Goal: Information Seeking & Learning: Learn about a topic

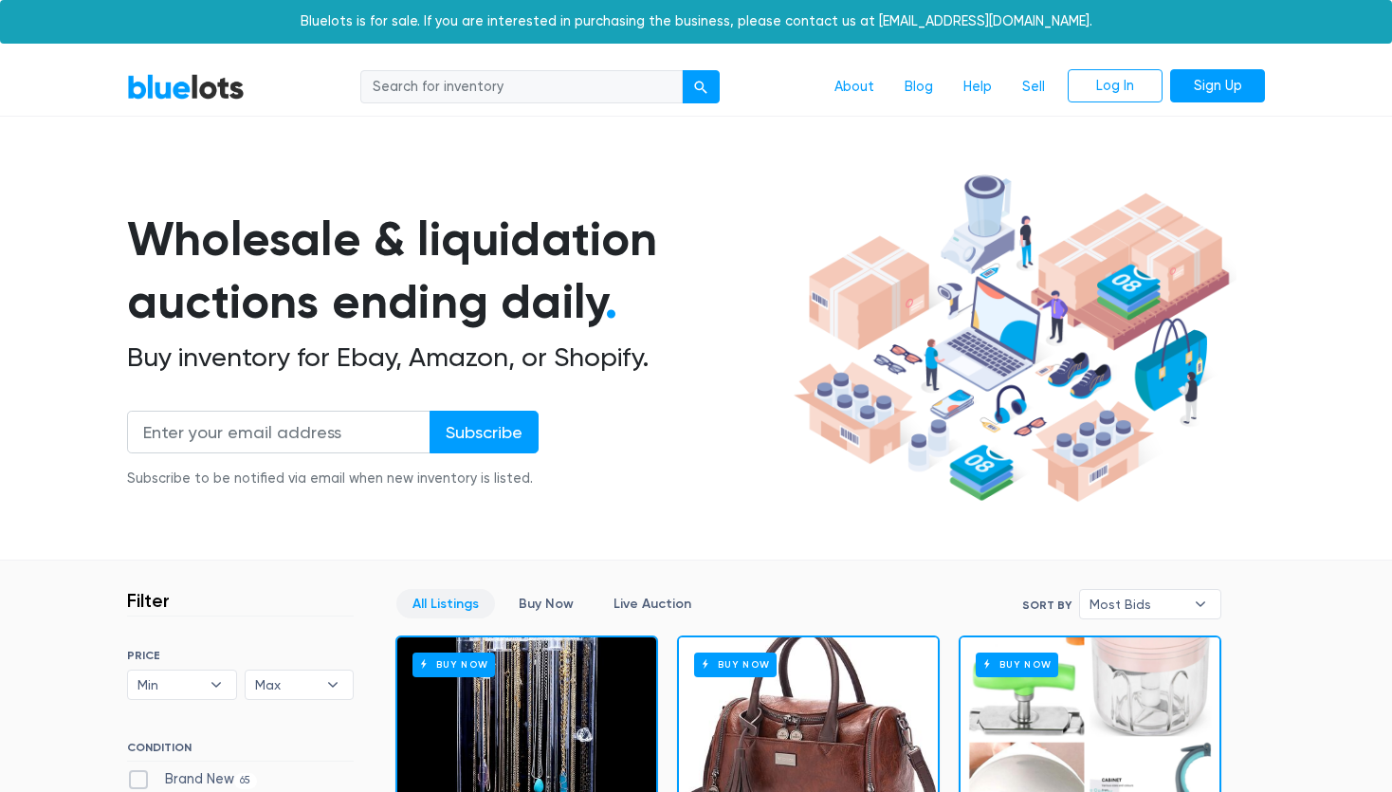
click at [556, 89] on input "search" at bounding box center [521, 87] width 322 height 34
type input "lane bryant"
click at [682, 70] on button "submit" at bounding box center [701, 87] width 38 height 34
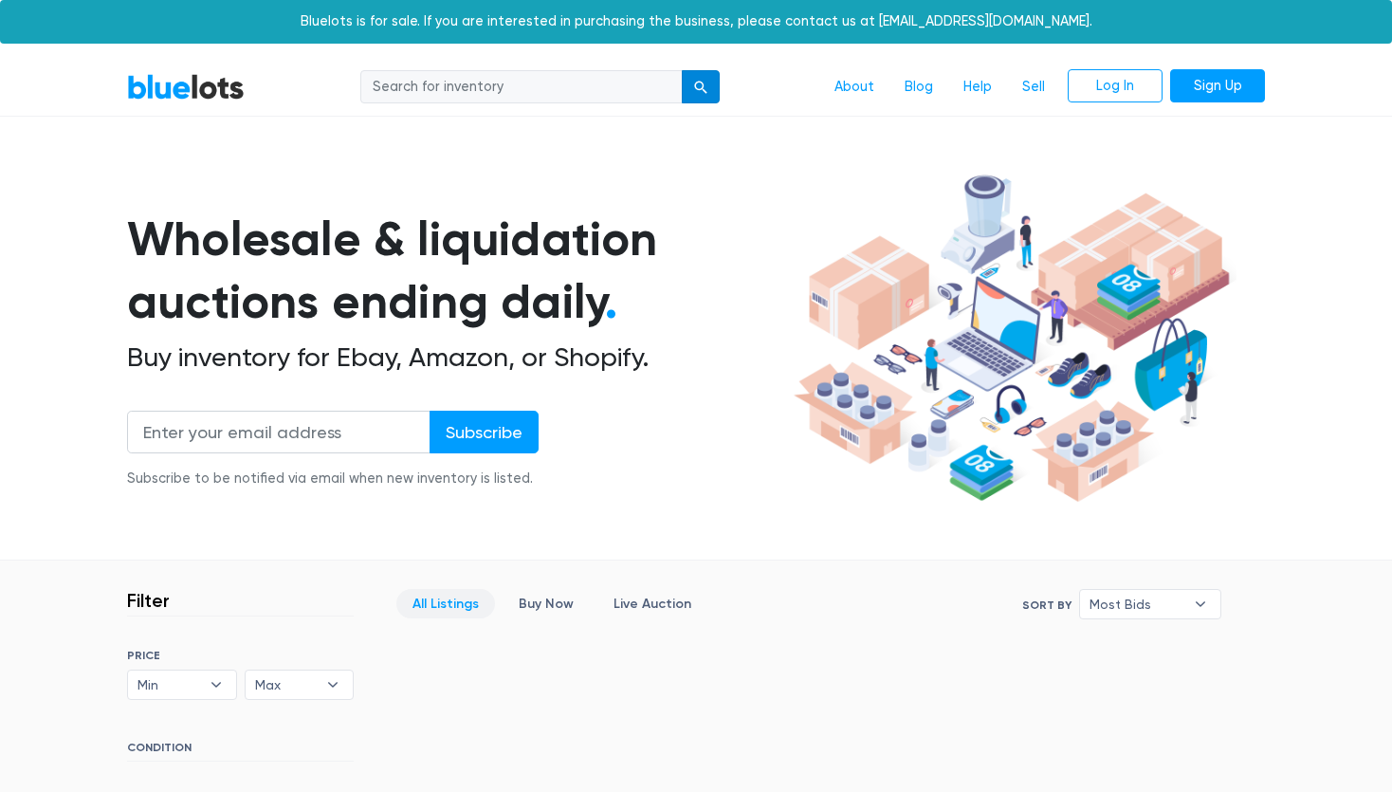
click at [693, 92] on button "submit" at bounding box center [701, 87] width 38 height 34
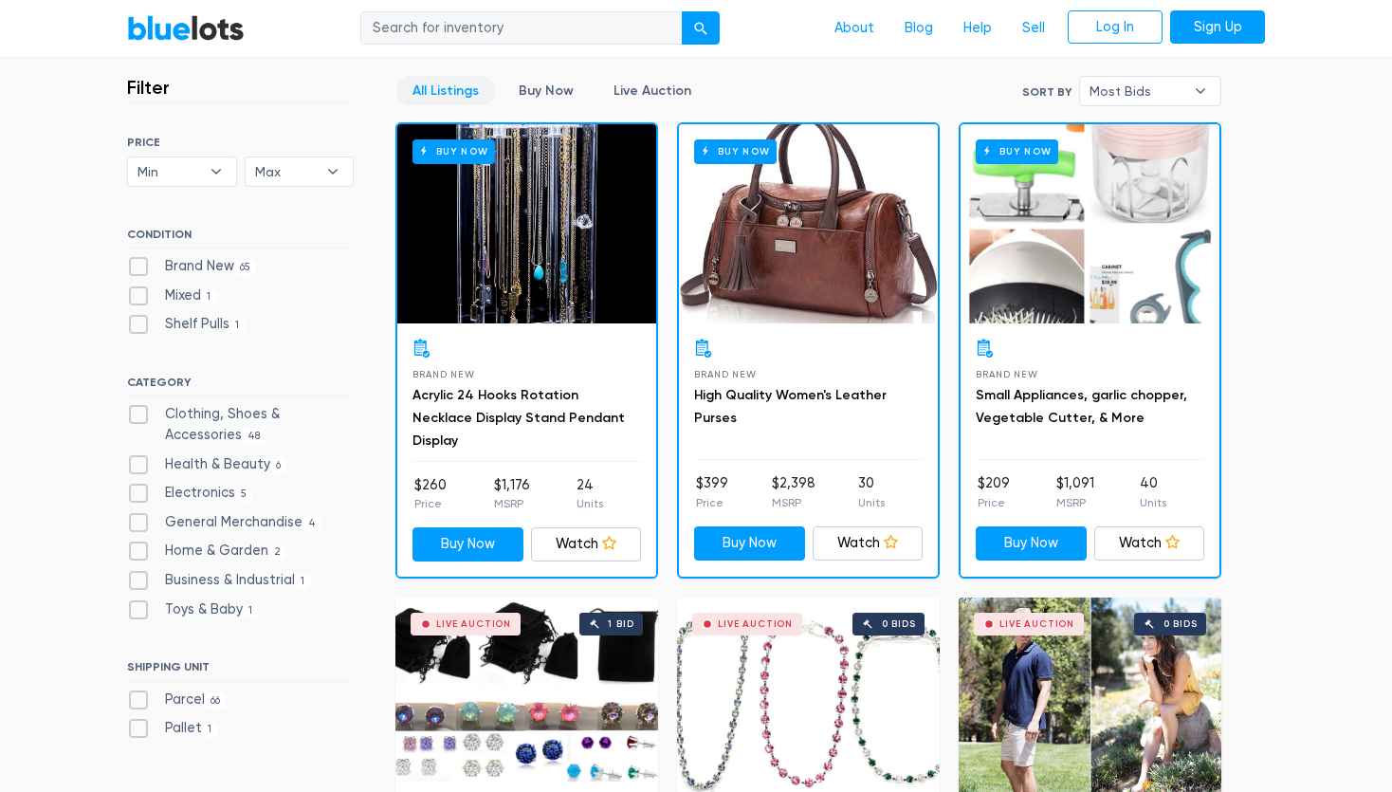
scroll to position [514, 0]
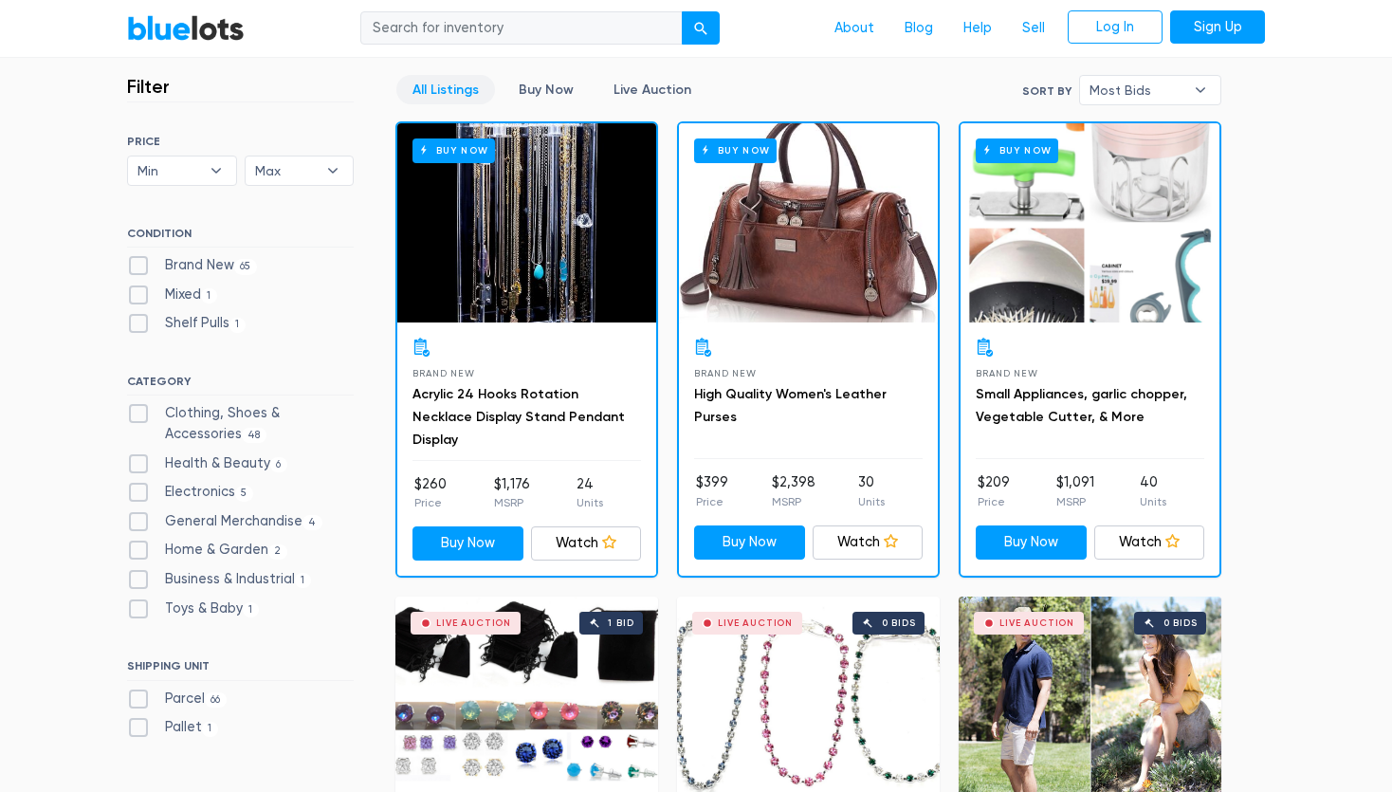
click at [137, 410] on label "Clothing, Shoes & Accessories 48" at bounding box center [240, 423] width 227 height 41
click at [137, 410] on Accessories"] "Clothing, Shoes & Accessories 48" at bounding box center [133, 409] width 12 height 12
checkbox Accessories"] "true"
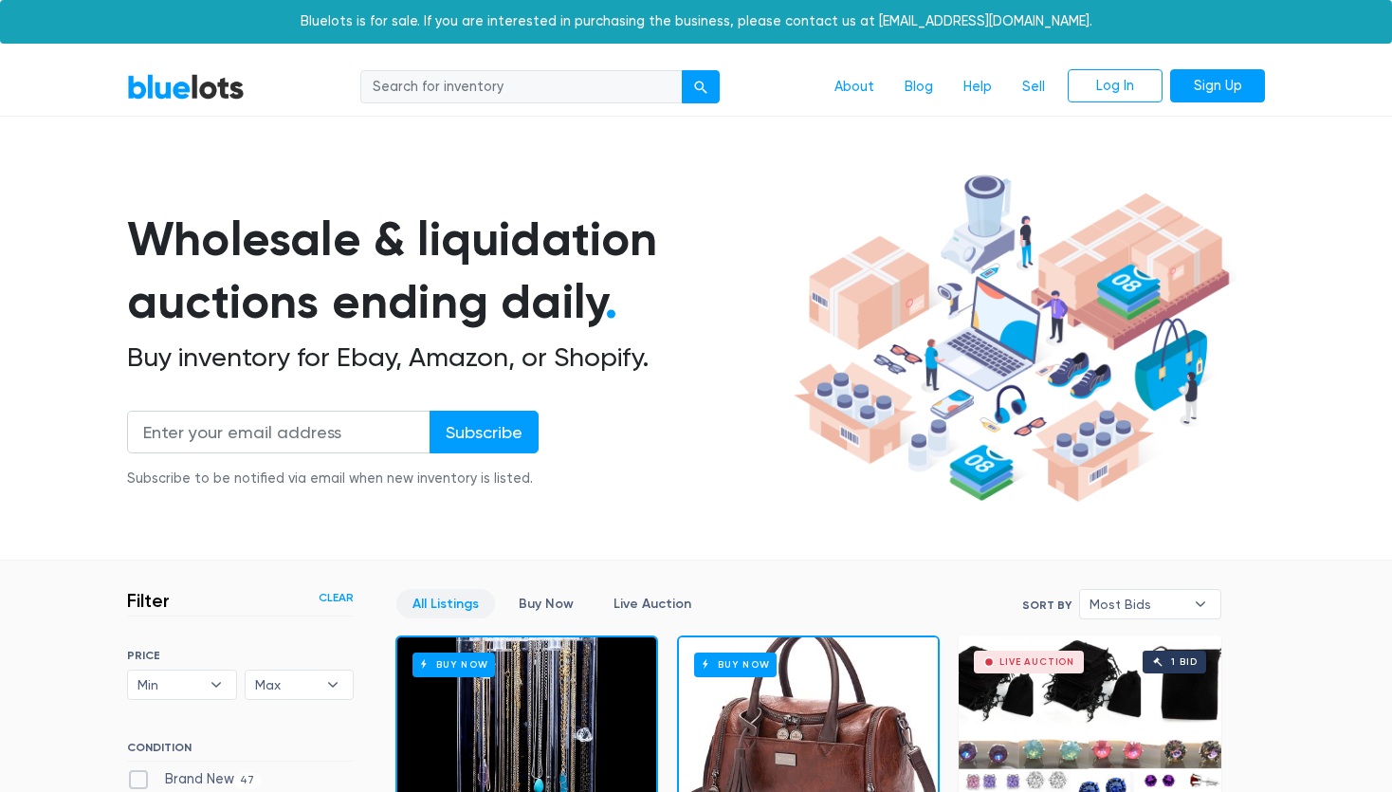
scroll to position [510, 0]
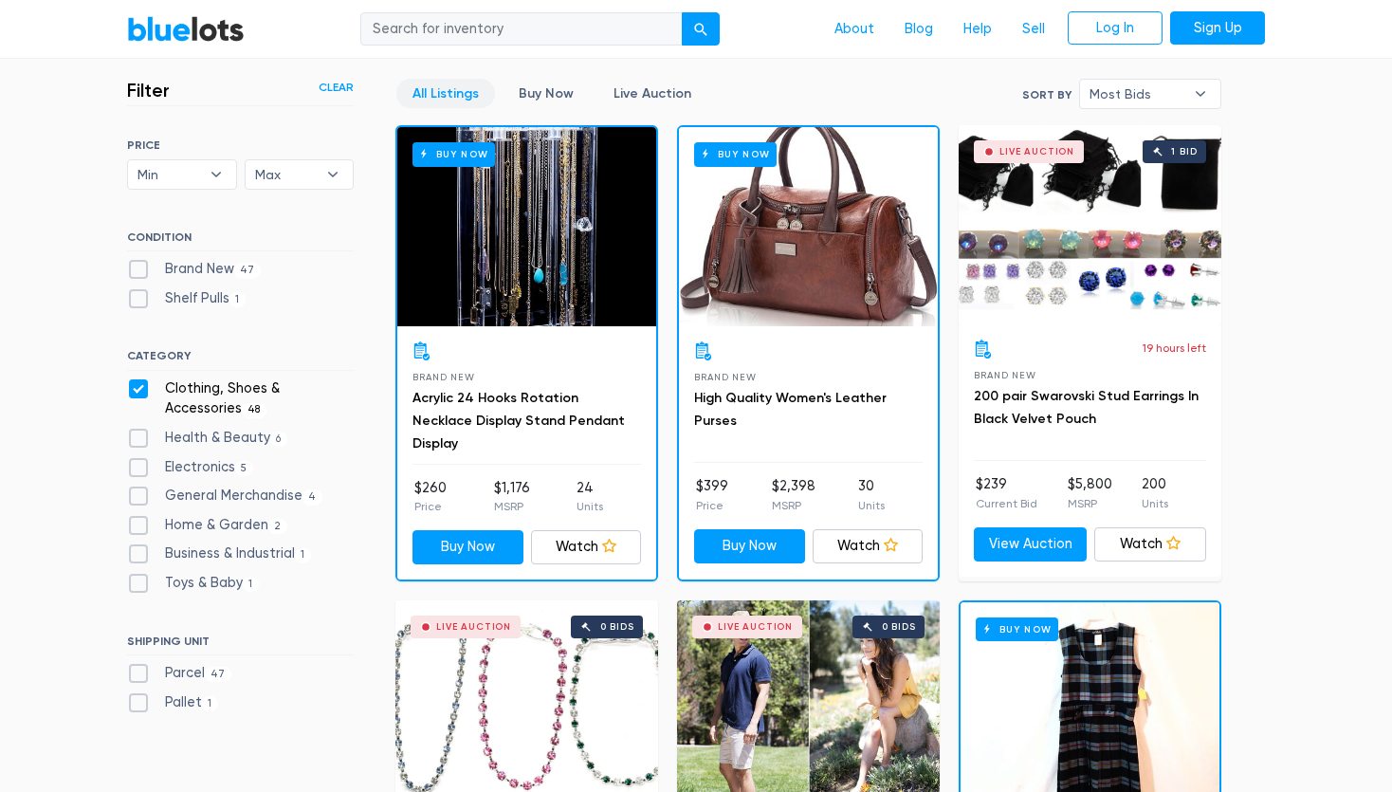
click at [136, 266] on label "Brand New 47" at bounding box center [194, 269] width 134 height 21
click at [136, 266] on New"] "Brand New 47" at bounding box center [133, 265] width 12 height 12
checkbox New"] "true"
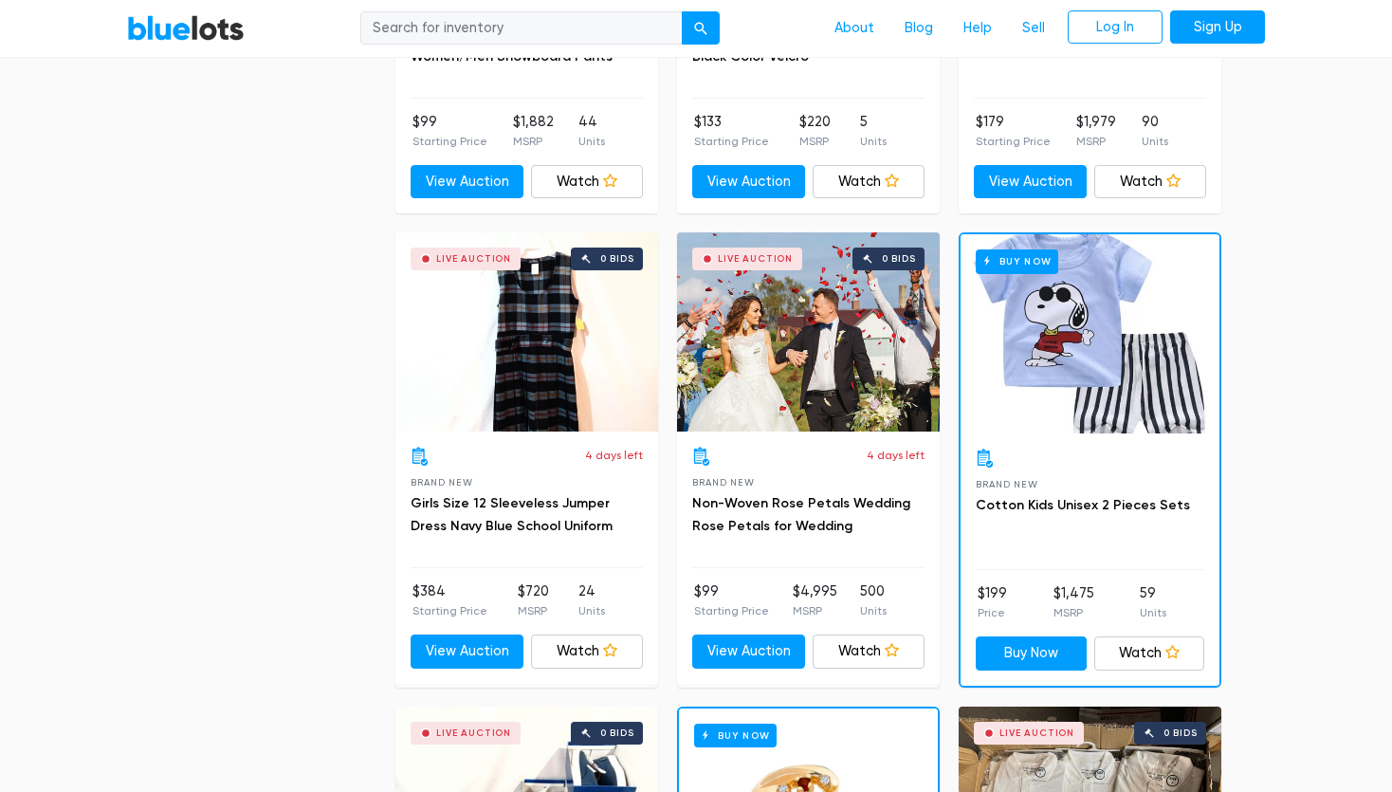
scroll to position [7460, 0]
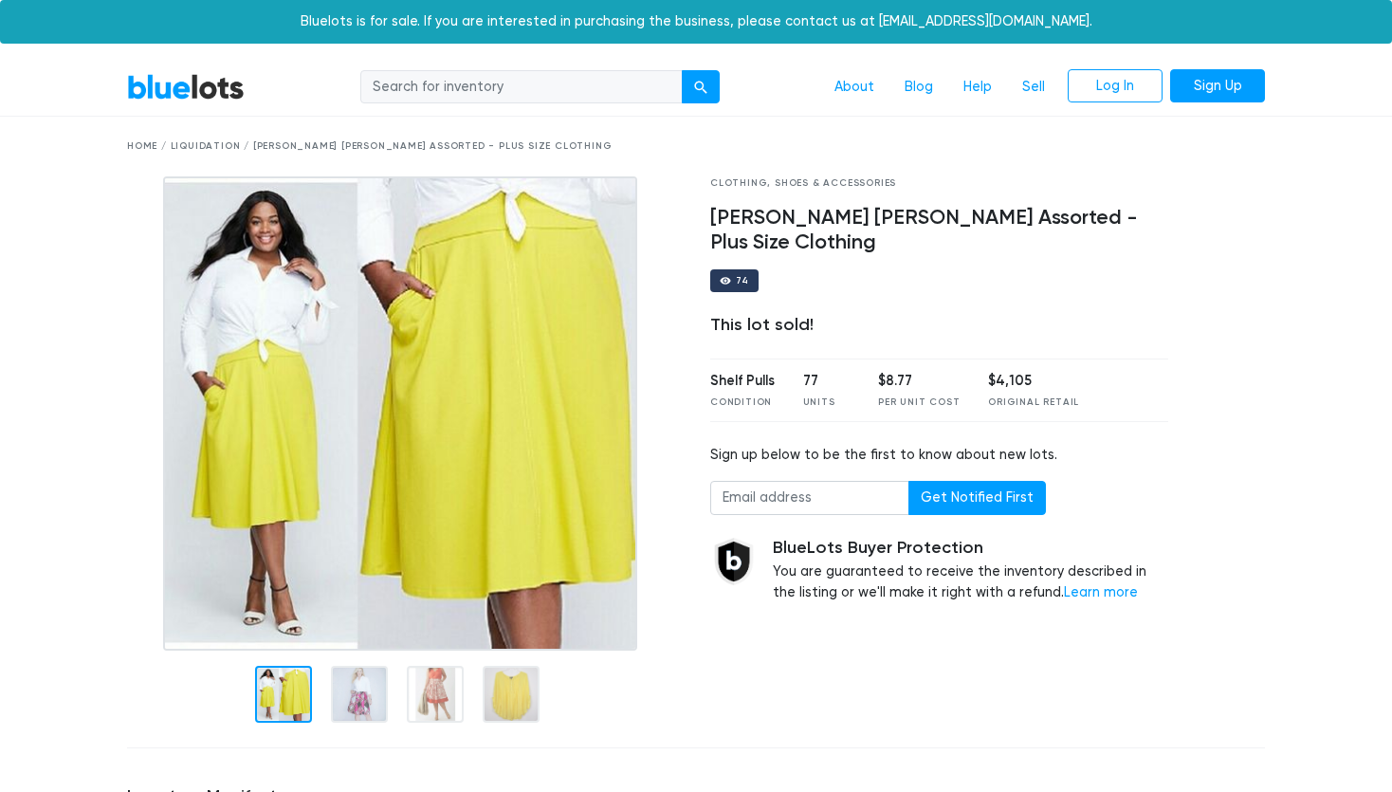
click at [195, 142] on div "Home / Liquidation / Lane Bryant Assorted - Plus Size Clothing" at bounding box center [696, 146] width 1138 height 14
click at [179, 94] on link "BlueLots" at bounding box center [186, 86] width 118 height 27
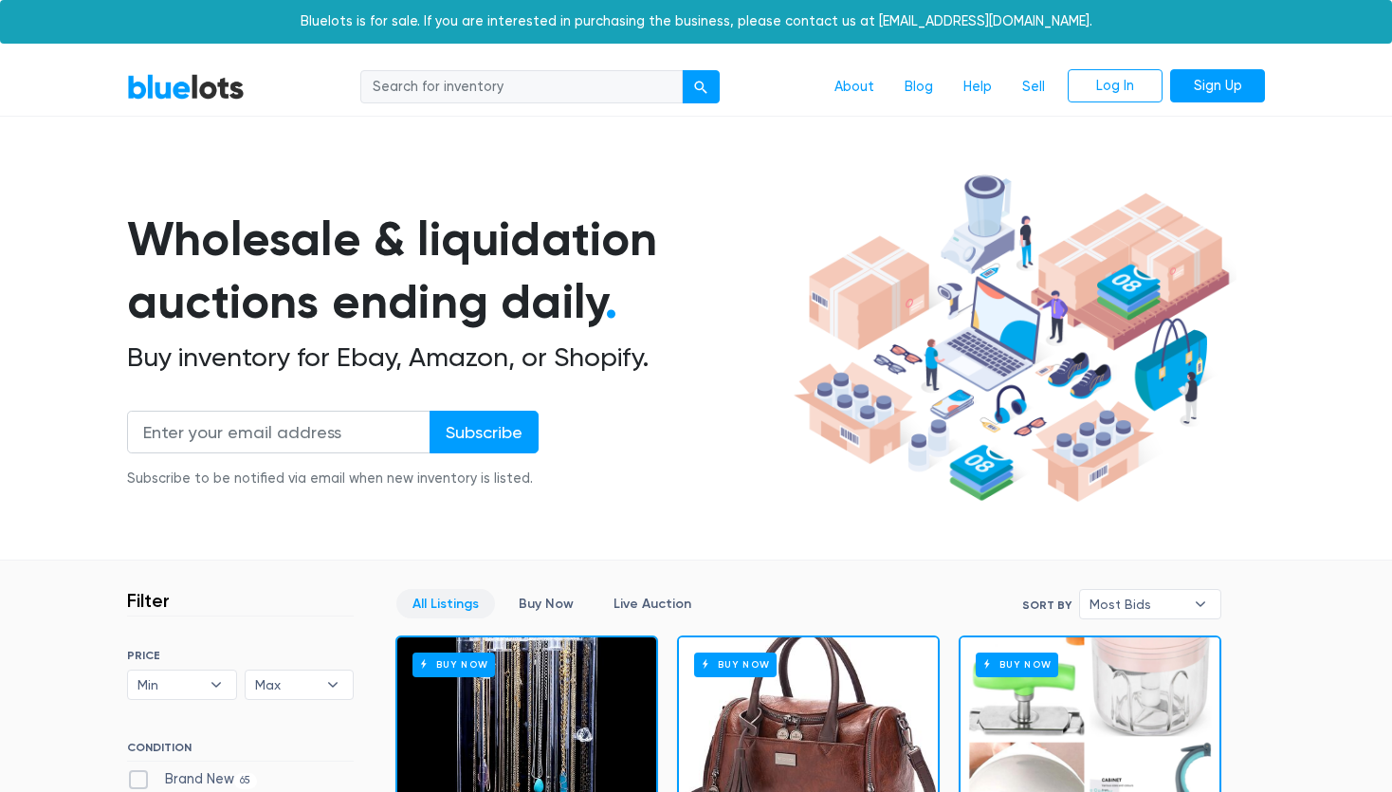
click at [540, 94] on input "search" at bounding box center [521, 87] width 322 height 34
type input "lane"
click at [682, 70] on button "submit" at bounding box center [701, 87] width 38 height 34
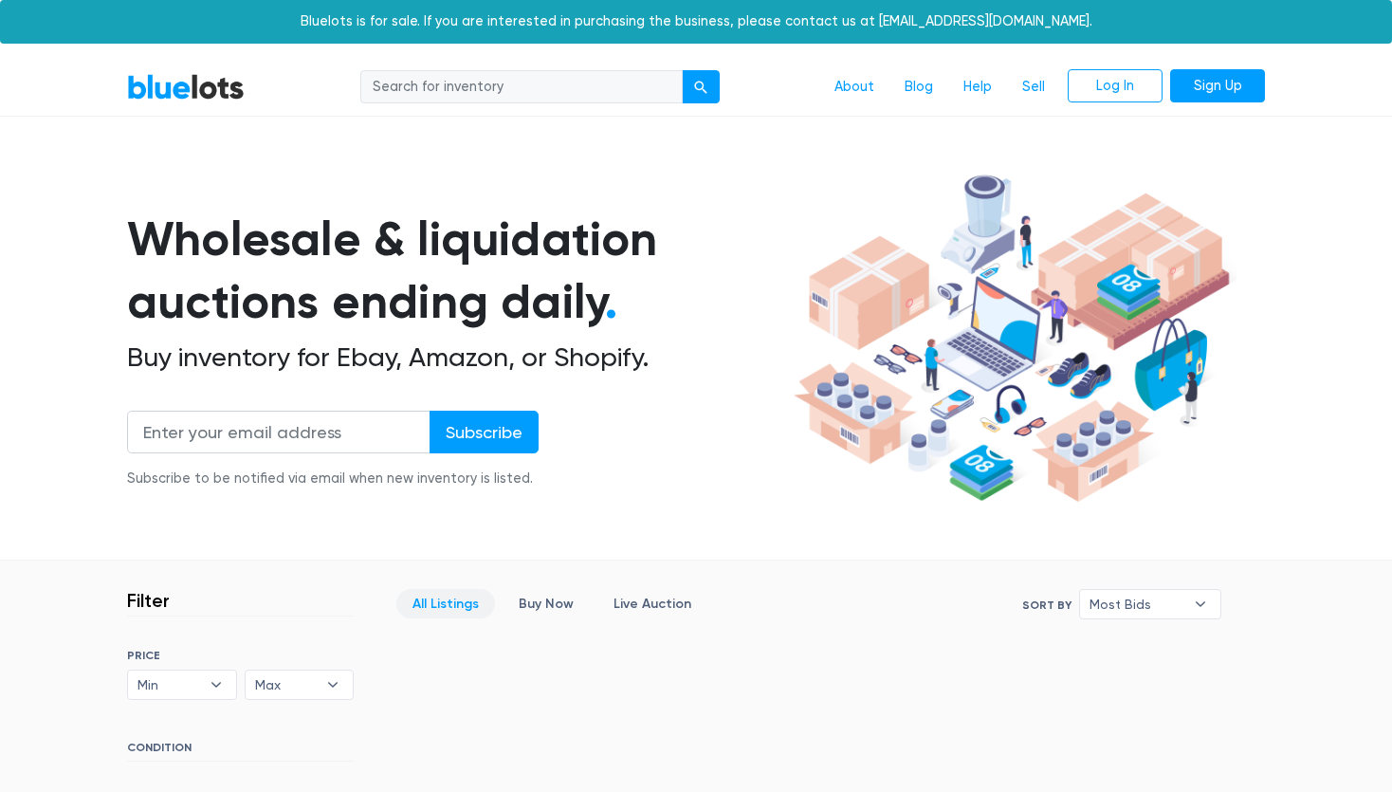
click at [540, 94] on input "search" at bounding box center [521, 87] width 322 height 34
type input "clothing"
click at [682, 70] on button "submit" at bounding box center [701, 87] width 38 height 34
click at [540, 86] on input "search" at bounding box center [521, 87] width 322 height 34
type input "assorted"
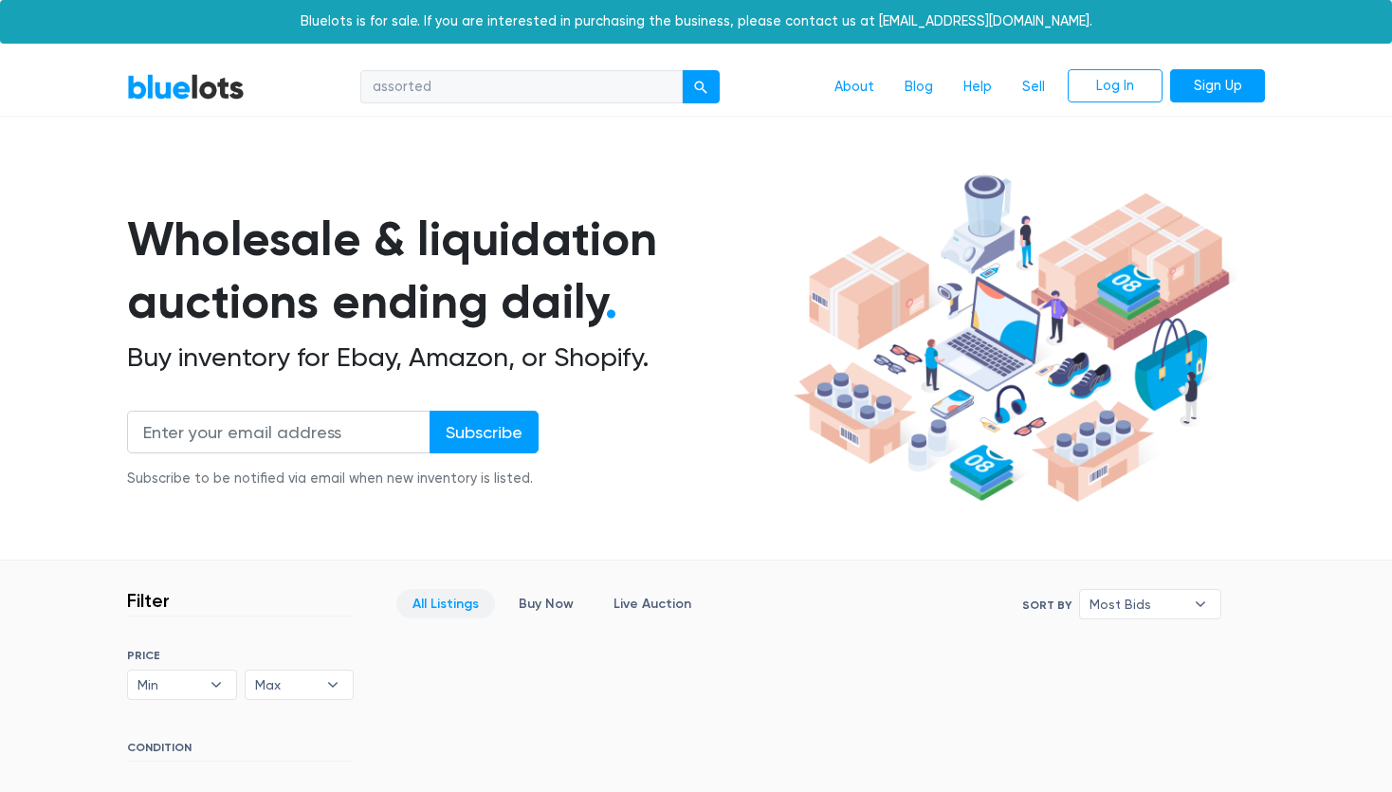
click at [682, 70] on button "submit" at bounding box center [701, 87] width 38 height 34
